Goal: Entertainment & Leisure: Consume media (video, audio)

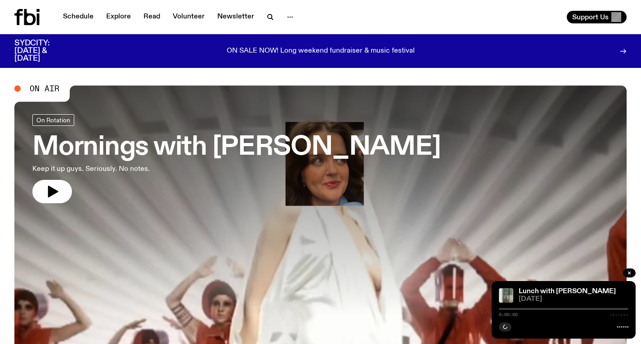
click at [229, 160] on h3 "Mornings with [PERSON_NAME]" at bounding box center [236, 147] width 408 height 25
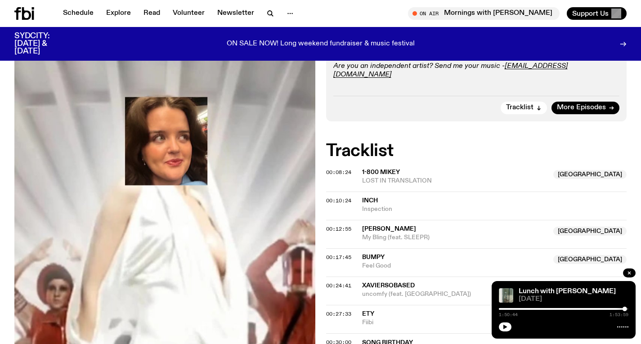
scroll to position [264, 0]
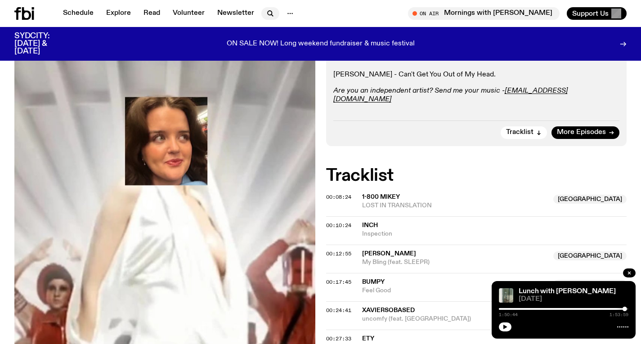
click at [265, 10] on icon "button" at bounding box center [270, 13] width 11 height 11
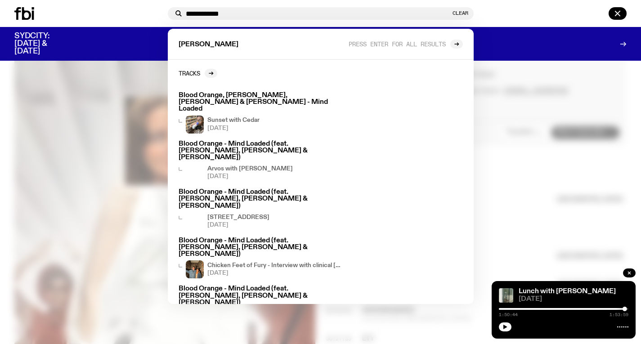
type input "**********"
